Goal: Task Accomplishment & Management: Complete application form

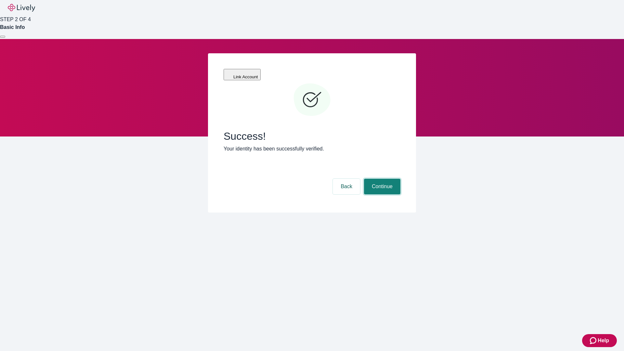
click at [381, 179] on button "Continue" at bounding box center [382, 187] width 36 height 16
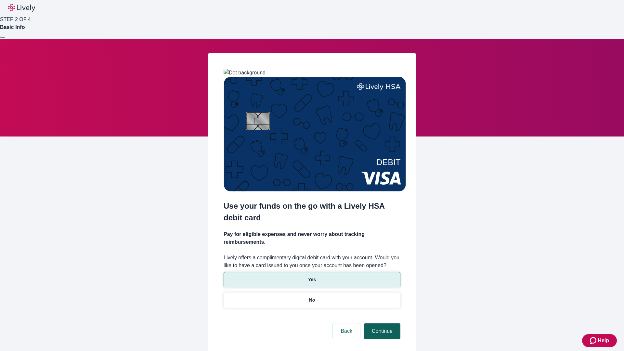
click at [312, 276] on p "Yes" at bounding box center [312, 279] width 8 height 7
click at [381, 323] on button "Continue" at bounding box center [382, 331] width 36 height 16
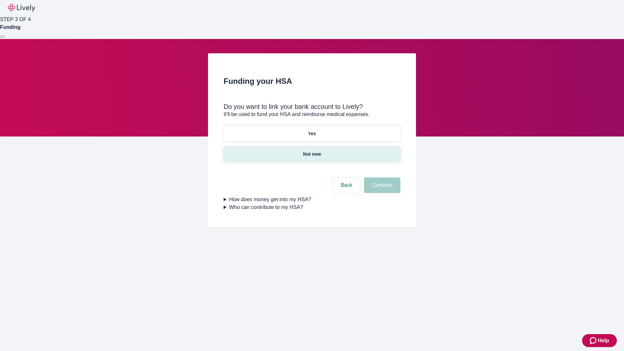
click at [312, 151] on p "Not now" at bounding box center [312, 154] width 18 height 7
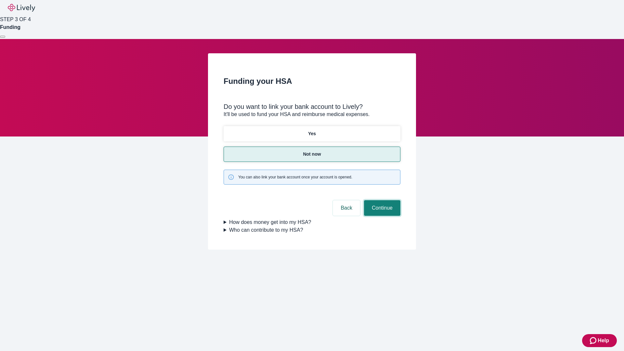
click at [381, 200] on button "Continue" at bounding box center [382, 208] width 36 height 16
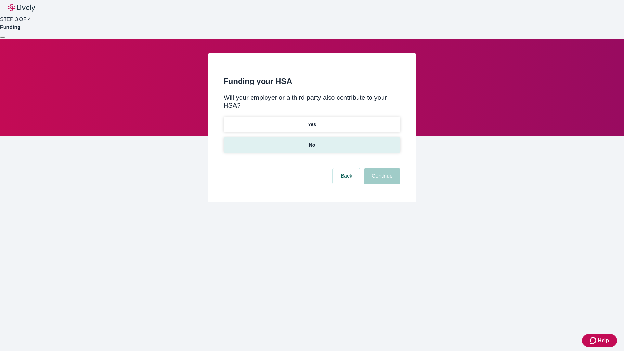
click at [312, 142] on p "No" at bounding box center [312, 145] width 6 height 7
click at [381, 168] on button "Continue" at bounding box center [382, 176] width 36 height 16
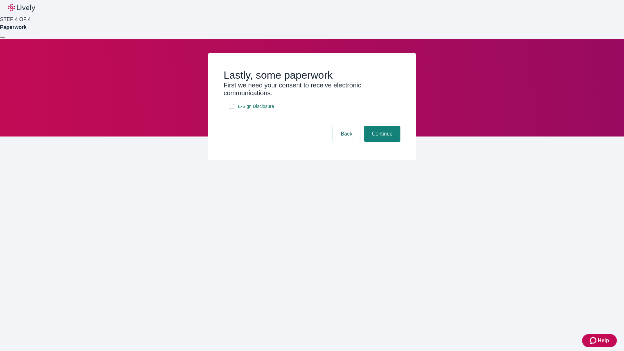
click at [231, 109] on input "E-Sign Disclosure" at bounding box center [231, 106] width 5 height 5
checkbox input "true"
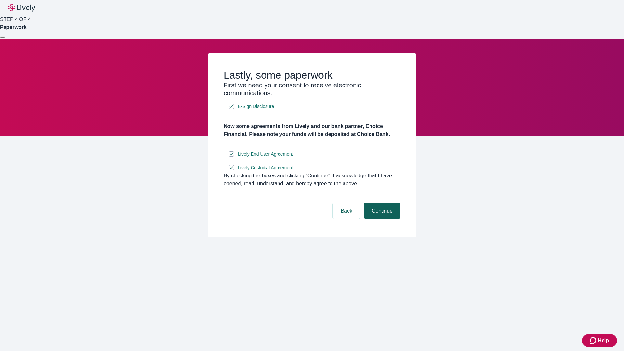
click at [381, 219] on button "Continue" at bounding box center [382, 211] width 36 height 16
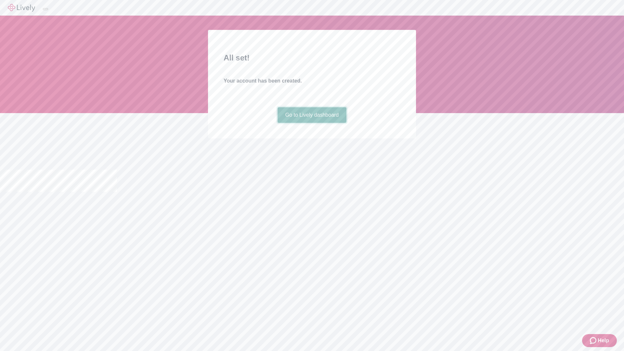
click at [312, 123] on link "Go to Lively dashboard" at bounding box center [312, 115] width 69 height 16
